Goal: Information Seeking & Learning: Learn about a topic

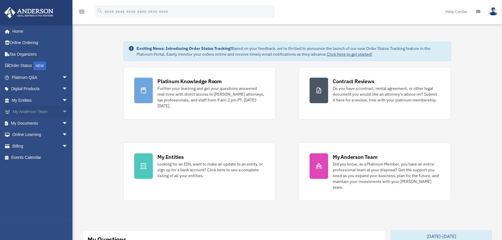
click at [62, 112] on span "arrow_drop_down" at bounding box center [68, 112] width 12 height 12
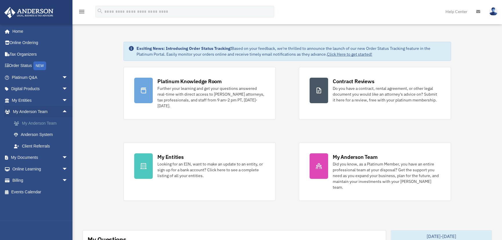
click at [41, 122] on link "My Anderson Team" at bounding box center [42, 123] width 68 height 12
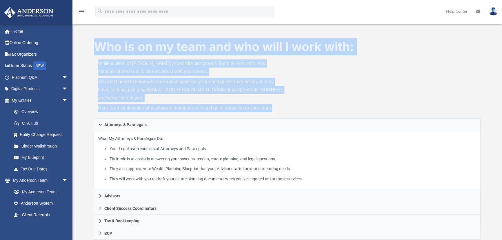
drag, startPoint x: 98, startPoint y: 45, endPoint x: 336, endPoint y: 109, distance: 246.3
click at [336, 109] on div "Who is on my team and who will I work with: While a client of Anderson you will…" at bounding box center [287, 78] width 387 height 80
drag, startPoint x: 333, startPoint y: 110, endPoint x: 88, endPoint y: 38, distance: 256.1
click at [86, 38] on div "Who is on my team and who will I work with: While a client of Anderson you will…" at bounding box center [287, 209] width 430 height 342
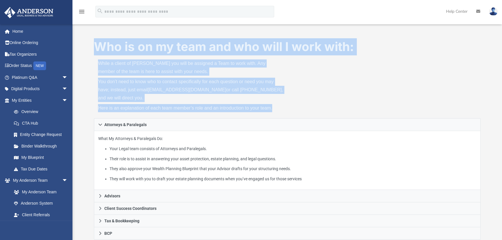
click at [88, 38] on div "Who is on my team and who will I work with: While a client of Anderson you will…" at bounding box center [287, 209] width 430 height 342
drag, startPoint x: 96, startPoint y: 45, endPoint x: 294, endPoint y: 110, distance: 209.1
click at [294, 110] on div "Who is on my team and who will I work with: While a client of Anderson you will…" at bounding box center [287, 78] width 387 height 80
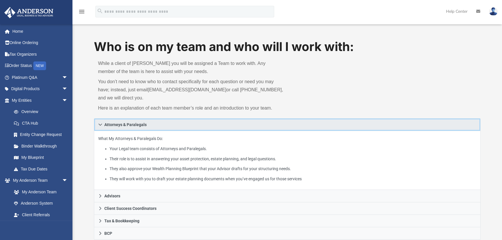
click at [121, 126] on span "Attorneys & Paralegals" at bounding box center [125, 125] width 42 height 4
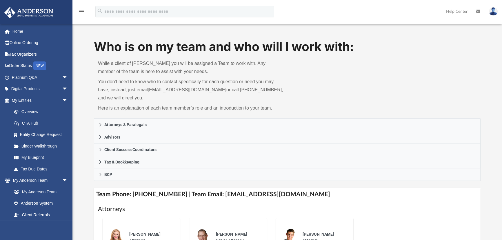
click at [80, 126] on div "Who is on my team and who will I work with: While a client of Anderson you will…" at bounding box center [287, 180] width 430 height 284
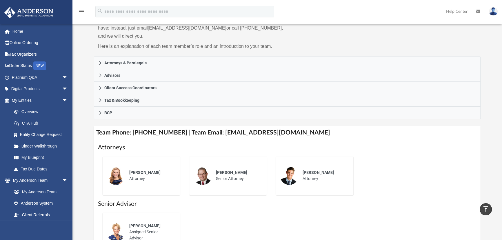
scroll to position [52, 0]
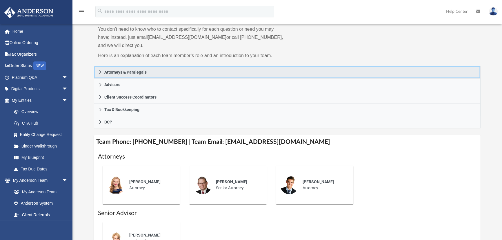
click at [103, 71] on link "Attorneys & Paralegals" at bounding box center [287, 72] width 387 height 13
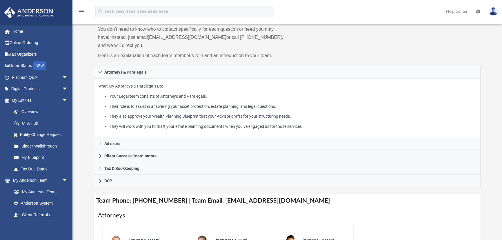
click at [95, 83] on div "What My Attorneys & Paralegals Do: Your Legal team consists of Attorneys and Pa…" at bounding box center [287, 108] width 387 height 59
drag, startPoint x: 88, startPoint y: 69, endPoint x: 87, endPoint y: 148, distance: 78.6
click at [87, 148] on div "Who is on my team and who will I work with: While a client of Anderson you will…" at bounding box center [287, 157] width 430 height 342
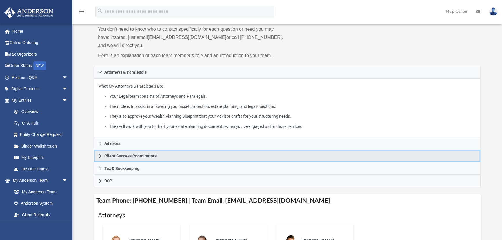
click at [113, 157] on span "Client Success Coordinators" at bounding box center [130, 156] width 52 height 4
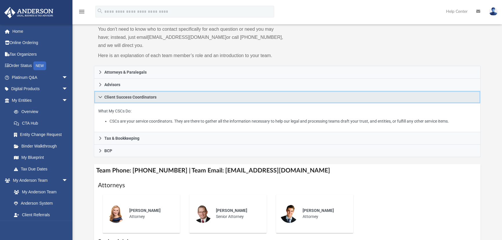
click at [108, 99] on span "Client Success Coordinators" at bounding box center [130, 97] width 52 height 4
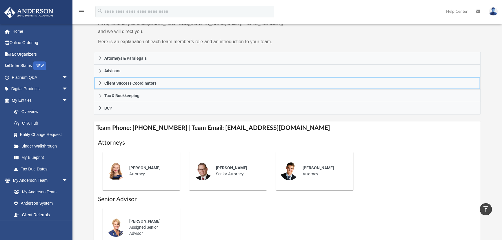
scroll to position [21, 0]
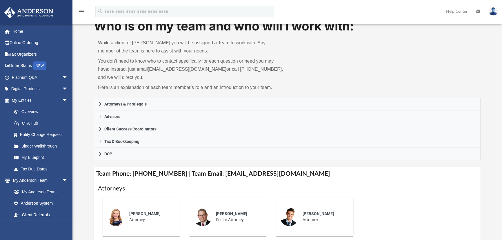
click at [89, 127] on div "Who is on my team and who will I work with: While a client of Anderson you will…" at bounding box center [287, 160] width 430 height 284
click at [62, 77] on span "arrow_drop_down" at bounding box center [68, 78] width 12 height 12
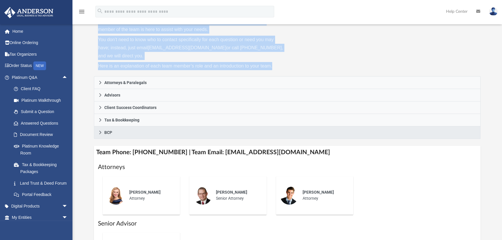
scroll to position [52, 0]
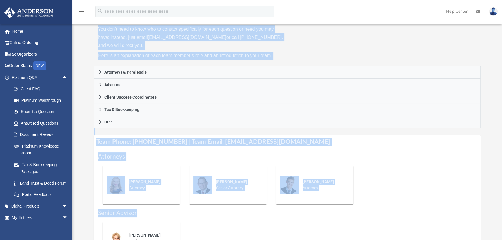
drag, startPoint x: 94, startPoint y: 43, endPoint x: 359, endPoint y: 214, distance: 315.0
click at [359, 214] on div "Who is on my team and who will I work with: While a client of Anderson you will…" at bounding box center [287, 128] width 387 height 284
click at [359, 214] on h1 "Senior Advisor" at bounding box center [287, 213] width 379 height 8
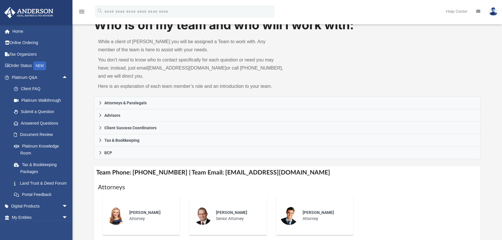
scroll to position [0, 0]
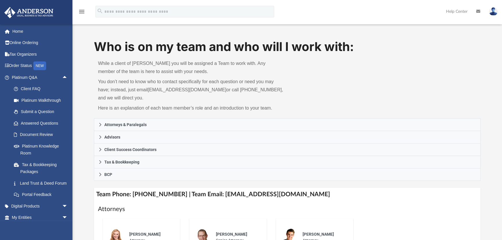
drag, startPoint x: 350, startPoint y: 217, endPoint x: 93, endPoint y: 48, distance: 307.7
click at [93, 48] on div "Who is on my team and who will I work with: While a client of Anderson you will…" at bounding box center [287, 180] width 430 height 284
click at [62, 77] on span "arrow_drop_up" at bounding box center [68, 78] width 12 height 12
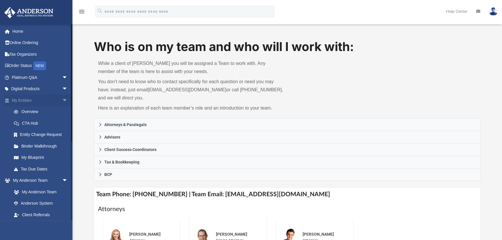
click at [62, 99] on span "arrow_drop_down" at bounding box center [68, 101] width 12 height 12
click at [31, 125] on link "My Anderson Team" at bounding box center [42, 123] width 68 height 12
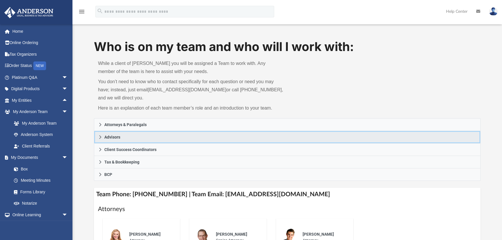
click at [106, 131] on link "Advisors" at bounding box center [287, 137] width 387 height 12
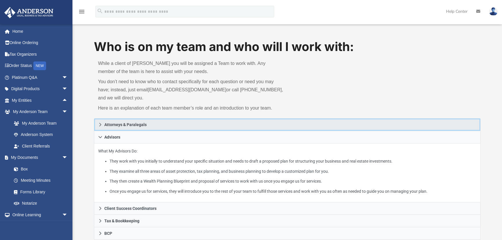
click at [106, 126] on span "Attorneys & Paralegals" at bounding box center [125, 125] width 42 height 4
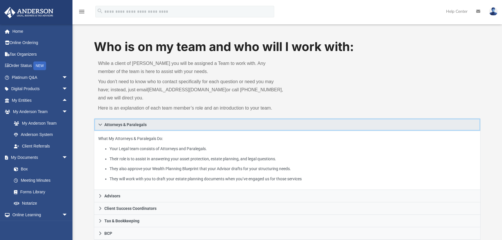
click at [103, 123] on link "Attorneys & Paralegals" at bounding box center [287, 124] width 387 height 13
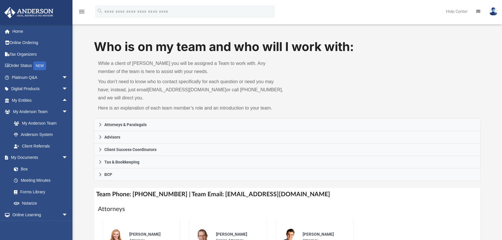
click at [82, 115] on div "Who is on my team and who will I work with: While a client of Anderson you will…" at bounding box center [287, 180] width 430 height 284
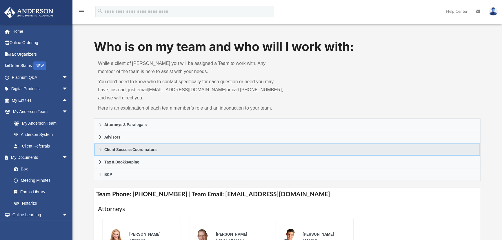
click at [113, 150] on span "Client Success Coordinators" at bounding box center [130, 150] width 52 height 4
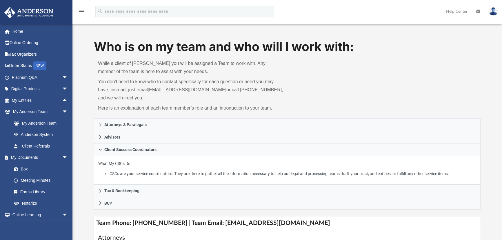
click at [88, 142] on div "Who is on my team and who will I work with: While a client of Anderson you will…" at bounding box center [287, 194] width 430 height 312
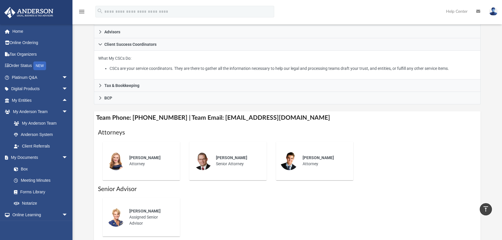
scroll to position [79, 0]
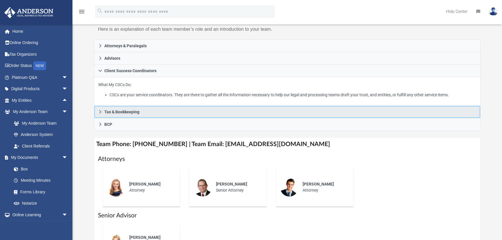
click at [99, 110] on icon at bounding box center [100, 112] width 4 height 4
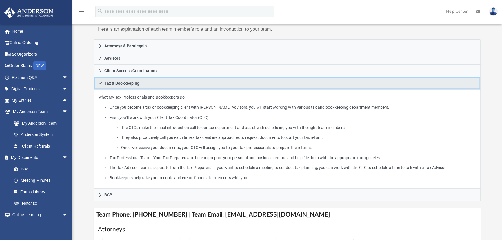
click at [107, 81] on span "Tax & Bookkeeping" at bounding box center [121, 83] width 35 height 4
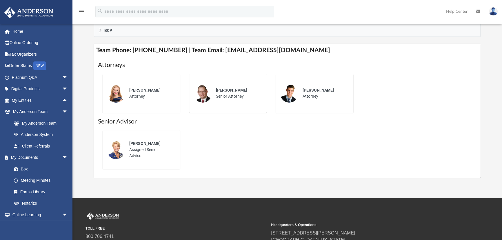
scroll to position [158, 0]
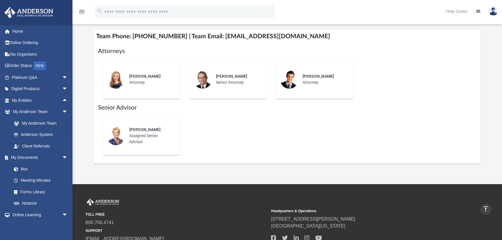
drag, startPoint x: 99, startPoint y: 49, endPoint x: 348, endPoint y: 139, distance: 265.5
click at [348, 139] on div "Attorneys Savannah Wallace Attorney Jason Zundel Senior Attorney Carter Coons A…" at bounding box center [287, 103] width 379 height 113
click at [348, 139] on div "Kendall Oleary Assigned Senior Advisor" at bounding box center [287, 136] width 379 height 48
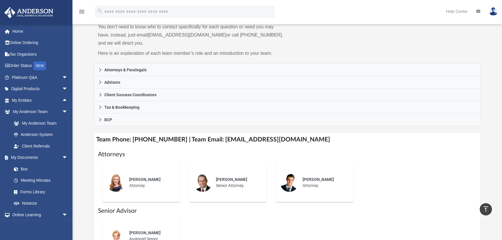
scroll to position [52, 0]
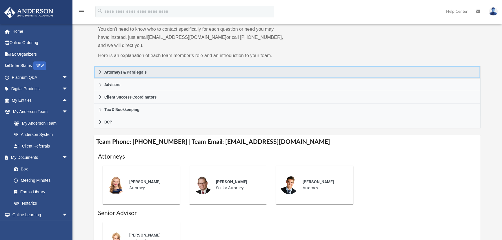
click at [101, 70] on icon at bounding box center [100, 72] width 4 height 4
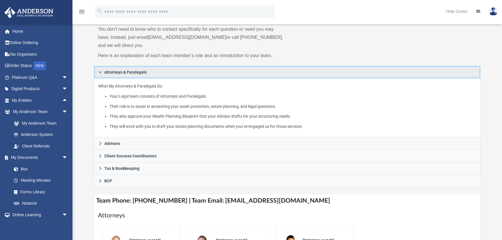
click at [101, 70] on icon at bounding box center [100, 72] width 4 height 4
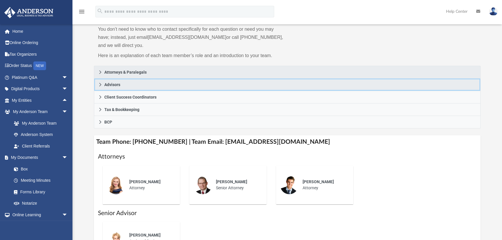
click at [99, 83] on icon at bounding box center [100, 85] width 4 height 4
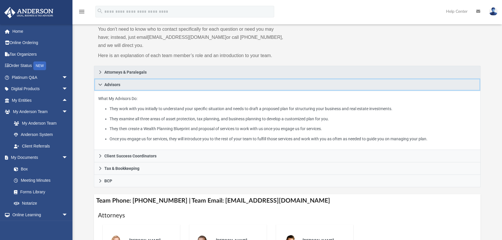
click at [99, 83] on icon at bounding box center [100, 85] width 4 height 4
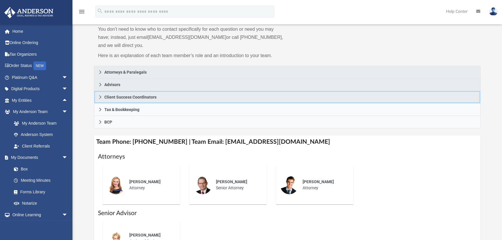
click at [100, 99] on icon at bounding box center [100, 97] width 4 height 4
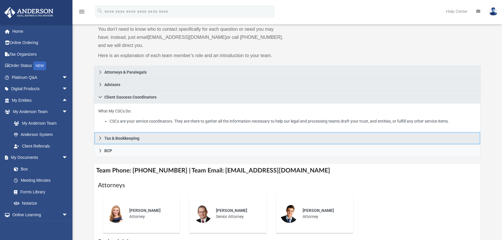
click at [99, 139] on icon at bounding box center [100, 138] width 4 height 4
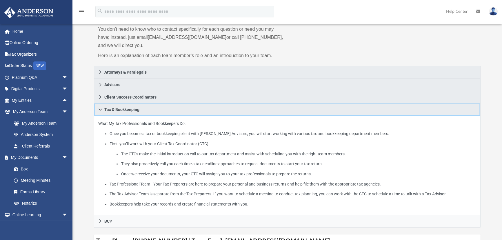
click at [99, 110] on icon at bounding box center [100, 110] width 4 height 4
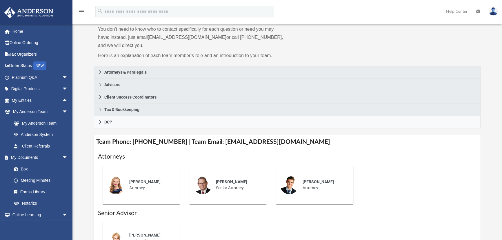
click at [87, 120] on div "Who is on my team and who will I work with: While a client of Anderson you will…" at bounding box center [287, 128] width 430 height 284
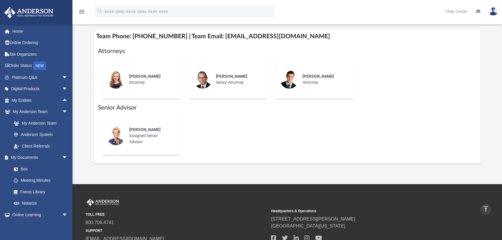
scroll to position [79, 0]
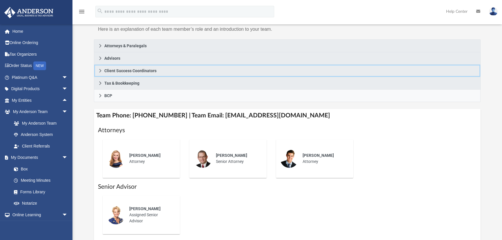
click at [96, 69] on link "Client Success Coordinators" at bounding box center [287, 71] width 387 height 12
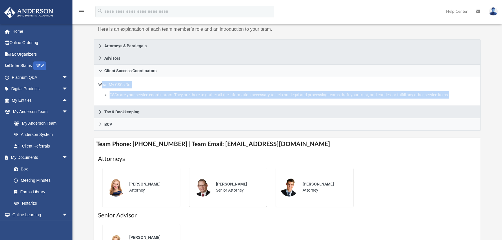
drag, startPoint x: 96, startPoint y: 84, endPoint x: 456, endPoint y: 98, distance: 360.3
click at [456, 98] on div "What My CSCs Do: CSCs are your service coordinators. They are there to gather a…" at bounding box center [287, 91] width 387 height 29
click at [456, 98] on li "CSCs are your service coordinators. They are there to gather all the informatio…" at bounding box center [293, 94] width 367 height 7
drag, startPoint x: 456, startPoint y: 98, endPoint x: 97, endPoint y: 84, distance: 359.4
click at [97, 84] on div "What My CSCs Do: CSCs are your service coordinators. They are there to gather a…" at bounding box center [287, 91] width 387 height 29
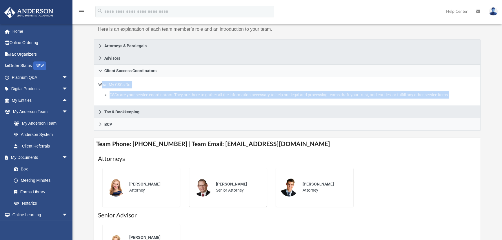
click at [97, 84] on div "What My CSCs Do: CSCs are your service coordinators. They are there to gather a…" at bounding box center [287, 91] width 387 height 29
drag, startPoint x: 97, startPoint y: 84, endPoint x: 295, endPoint y: 95, distance: 197.7
click at [295, 95] on div "What My CSCs Do: CSCs are your service coordinators. They are there to gather a…" at bounding box center [287, 91] width 387 height 29
click at [295, 95] on li "CSCs are your service coordinators. They are there to gather all the informatio…" at bounding box center [293, 94] width 367 height 7
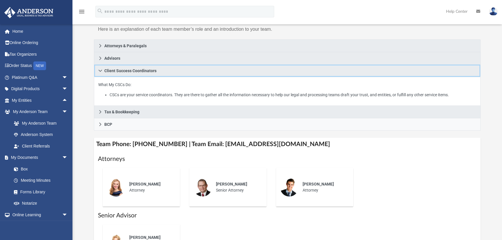
click at [101, 69] on icon at bounding box center [100, 71] width 4 height 4
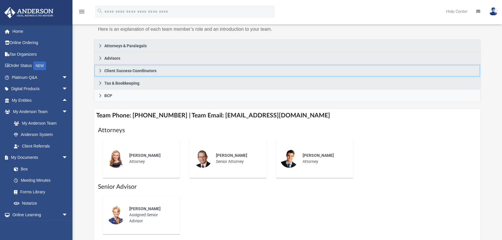
click at [101, 72] on link "Client Success Coordinators" at bounding box center [287, 71] width 387 height 12
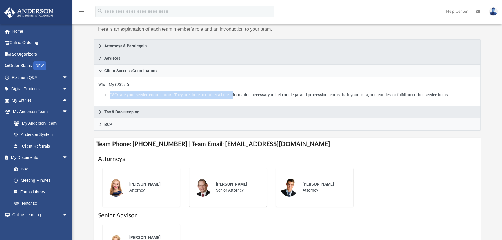
drag, startPoint x: 107, startPoint y: 93, endPoint x: 230, endPoint y: 96, distance: 123.2
click at [232, 95] on li "CSCs are your service coordinators. They are there to gather all the informatio…" at bounding box center [293, 94] width 367 height 7
click at [226, 97] on li "CSCs are your service coordinators. They are there to gather all the informatio…" at bounding box center [293, 94] width 367 height 7
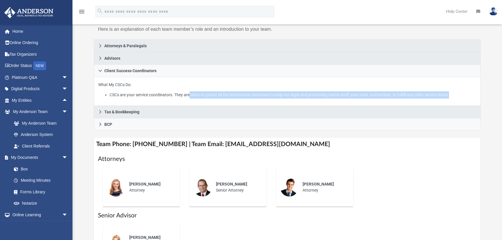
drag, startPoint x: 188, startPoint y: 97, endPoint x: 459, endPoint y: 96, distance: 270.5
click at [459, 96] on li "CSCs are your service coordinators. They are there to gather all the informatio…" at bounding box center [293, 94] width 367 height 7
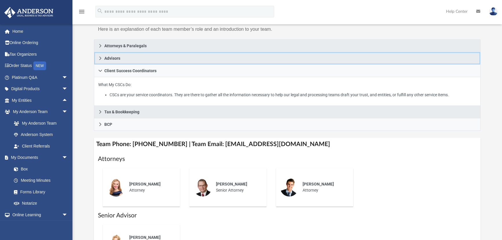
click at [104, 58] on span "Advisors" at bounding box center [112, 58] width 16 height 4
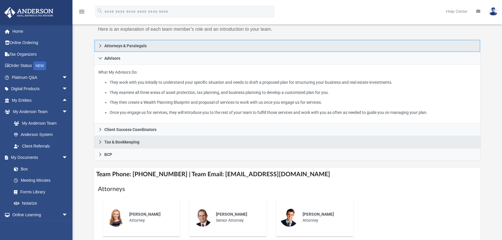
click at [124, 47] on span "Attorneys & Paralegals" at bounding box center [125, 46] width 42 height 4
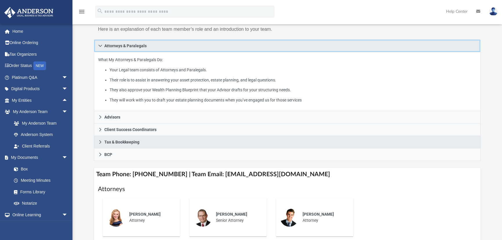
click at [126, 45] on span "Attorneys & Paralegals" at bounding box center [125, 46] width 42 height 4
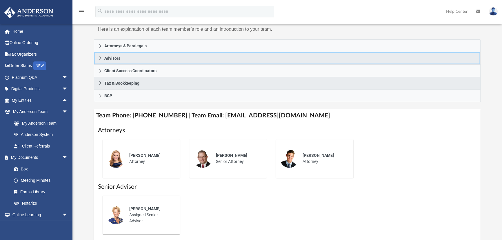
click at [109, 59] on span "Advisors" at bounding box center [112, 58] width 16 height 4
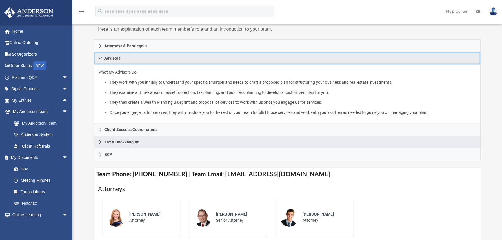
click at [106, 60] on span "Advisors" at bounding box center [112, 58] width 16 height 4
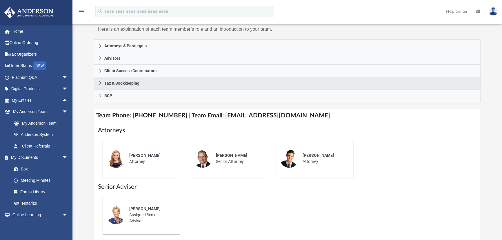
click at [87, 55] on div "Who is on my team and who will I work with: While a client of Anderson you will…" at bounding box center [287, 101] width 430 height 284
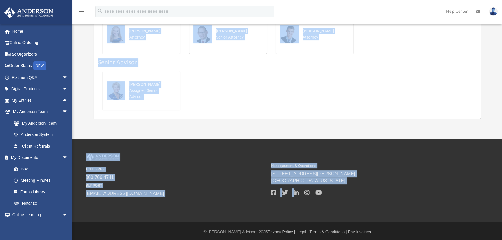
scroll to position [205, 0]
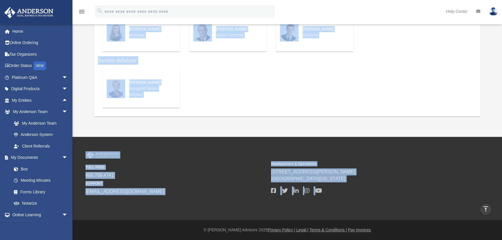
drag, startPoint x: 91, startPoint y: 39, endPoint x: 345, endPoint y: 195, distance: 298.7
click at [344, 195] on div "menu search Site Menu add bob.apples@andersonadvisors.com My Profile Reset Pass…" at bounding box center [251, 18] width 502 height 446
click at [345, 195] on div "TOLL FREE 800.706.4741 SUPPORT info@andersonadvisors.com Headquarters & Operati…" at bounding box center [287, 178] width 412 height 54
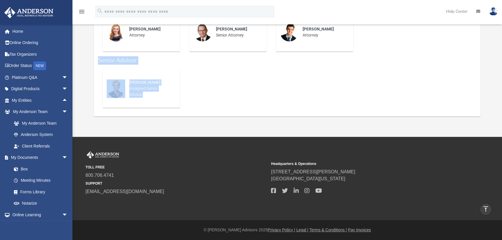
drag, startPoint x: 349, startPoint y: 207, endPoint x: 83, endPoint y: 56, distance: 305.7
click at [83, 56] on div "menu search Site Menu add bob.apples@andersonadvisors.com My Profile Reset Pass…" at bounding box center [251, 18] width 502 height 446
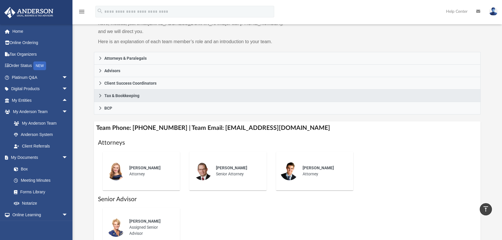
scroll to position [0, 0]
